Goal: Find contact information: Find contact information

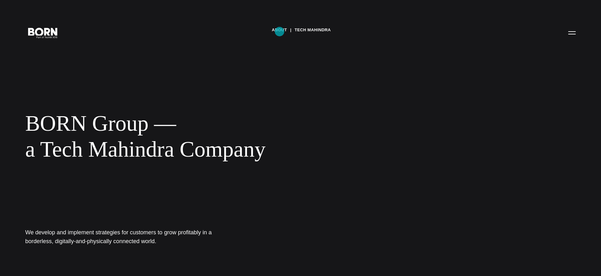
click at [280, 32] on link "About" at bounding box center [279, 29] width 15 height 9
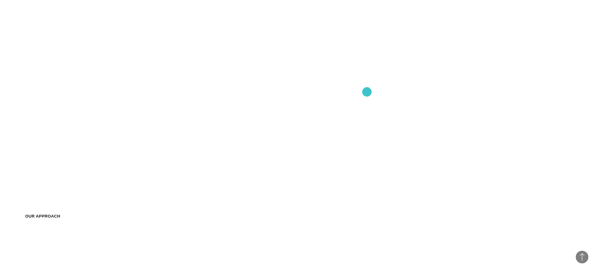
scroll to position [572, 0]
drag, startPoint x: 372, startPoint y: 84, endPoint x: 201, endPoint y: 169, distance: 191.1
click at [201, 170] on video at bounding box center [300, 118] width 601 height 276
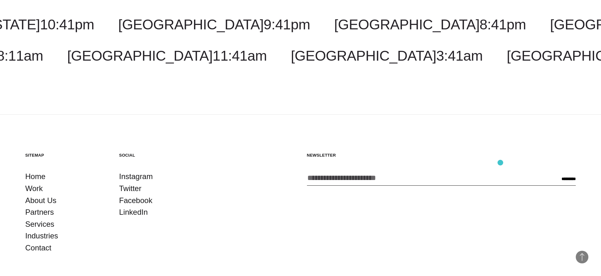
scroll to position [2356, 0]
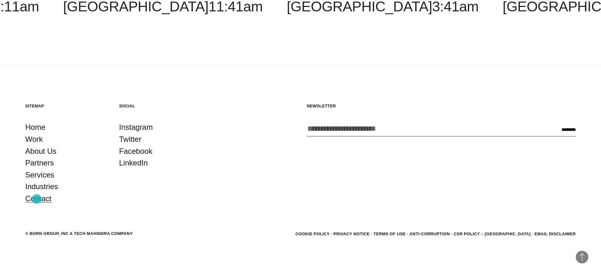
click at [36, 199] on link "Contact" at bounding box center [38, 199] width 26 height 12
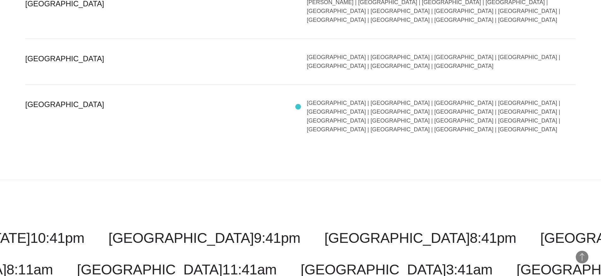
scroll to position [1279, 0]
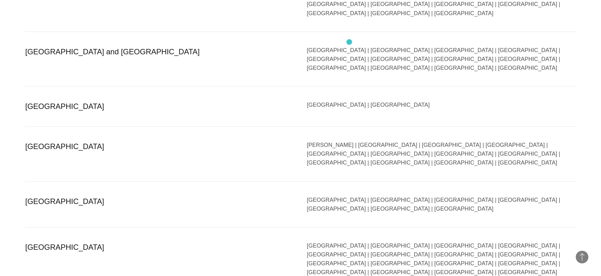
click at [349, 100] on div "Australia | New Zealand" at bounding box center [441, 106] width 269 height 12
click at [352, 100] on div "Australia | New Zealand" at bounding box center [441, 106] width 269 height 12
